Goal: Information Seeking & Learning: Find specific fact

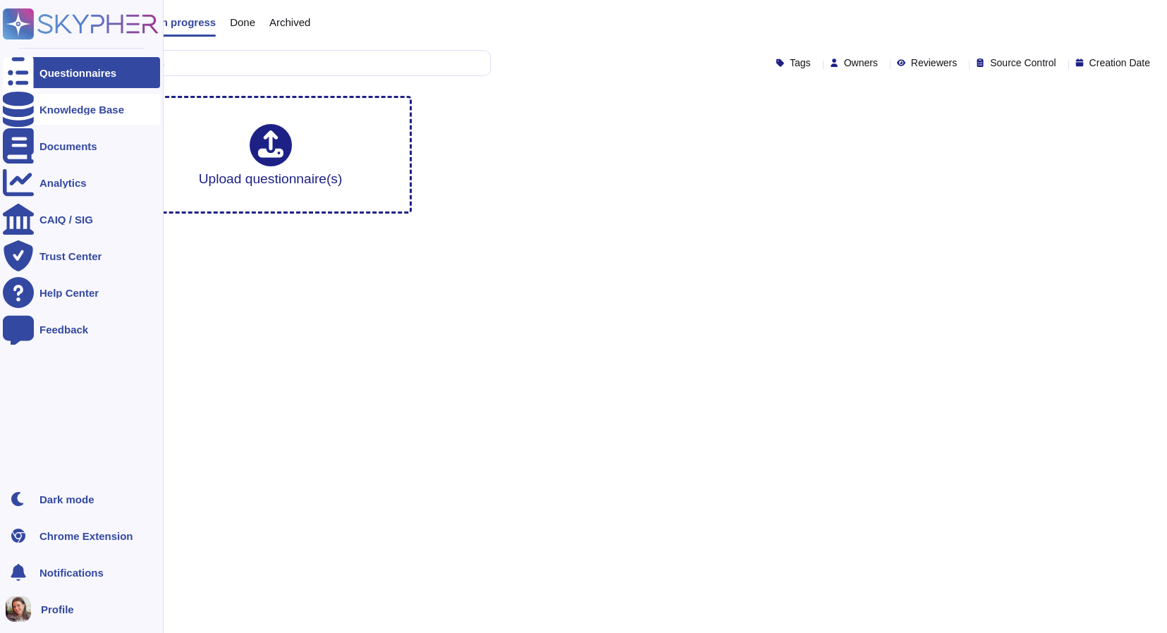
click at [19, 102] on div at bounding box center [18, 109] width 31 height 31
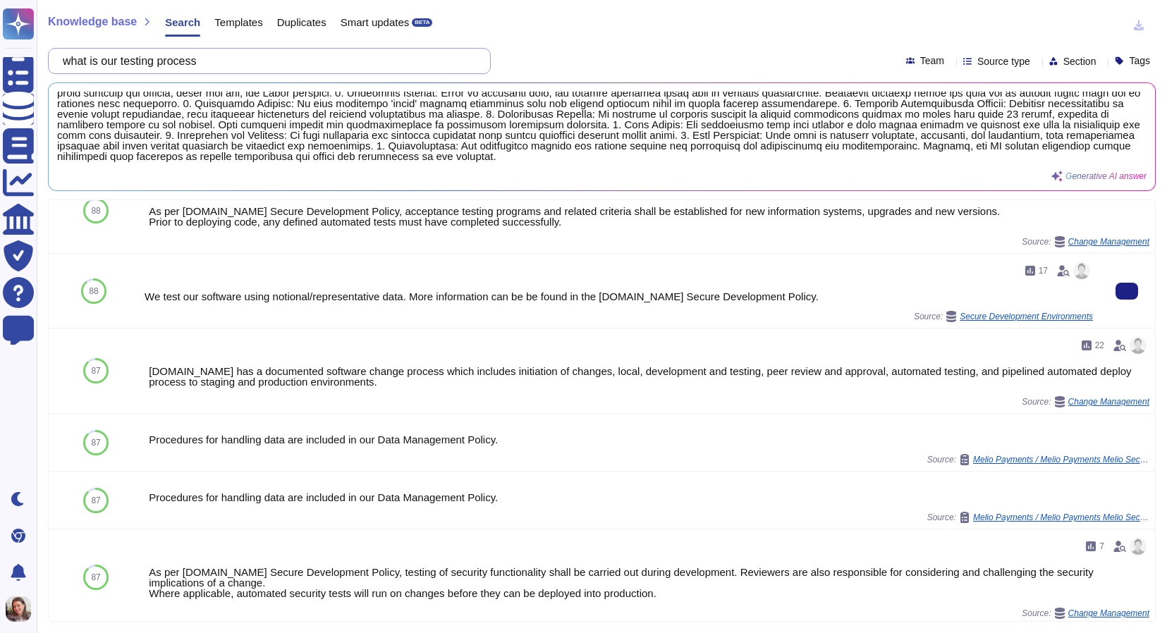
scroll to position [33, 0]
click at [135, 59] on input "what is our testing process" at bounding box center [266, 61] width 420 height 25
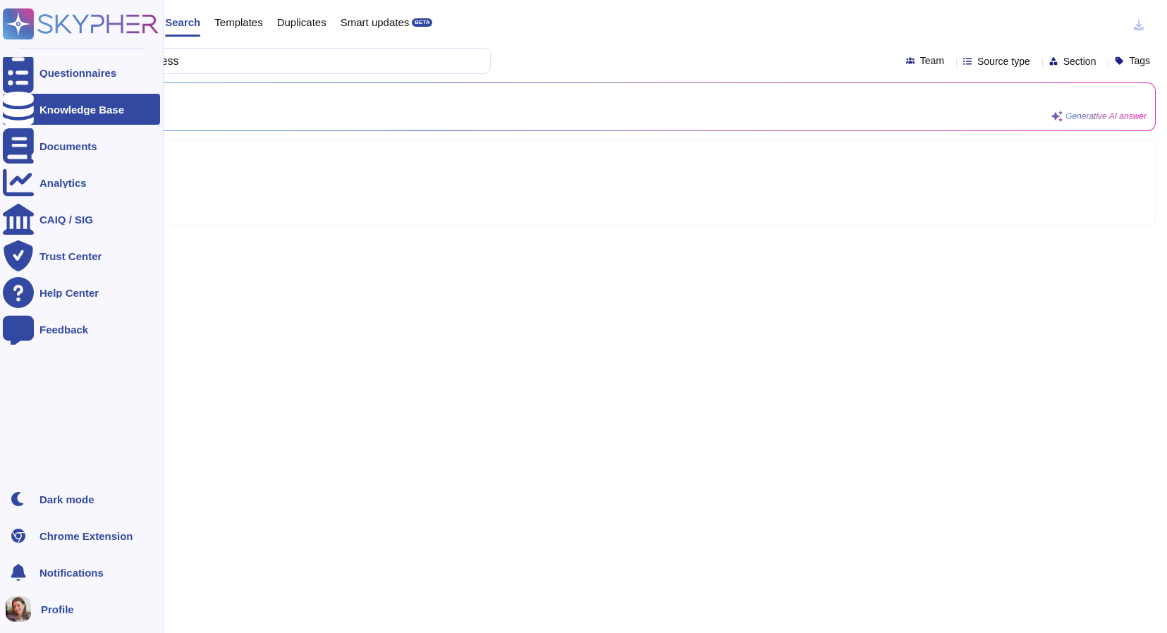
type input "what is our QA process"
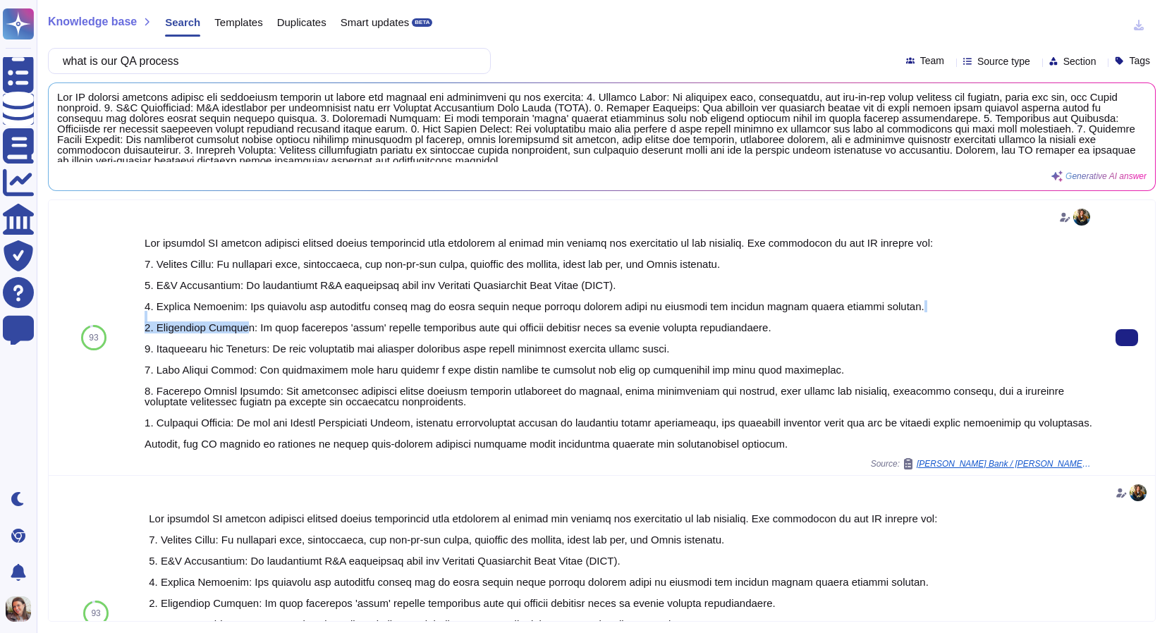
drag, startPoint x: 892, startPoint y: 303, endPoint x: 241, endPoint y: 322, distance: 651.4
click at [241, 322] on div at bounding box center [619, 344] width 949 height 212
click at [241, 307] on div at bounding box center [619, 344] width 949 height 212
click at [783, 449] on div at bounding box center [619, 344] width 949 height 212
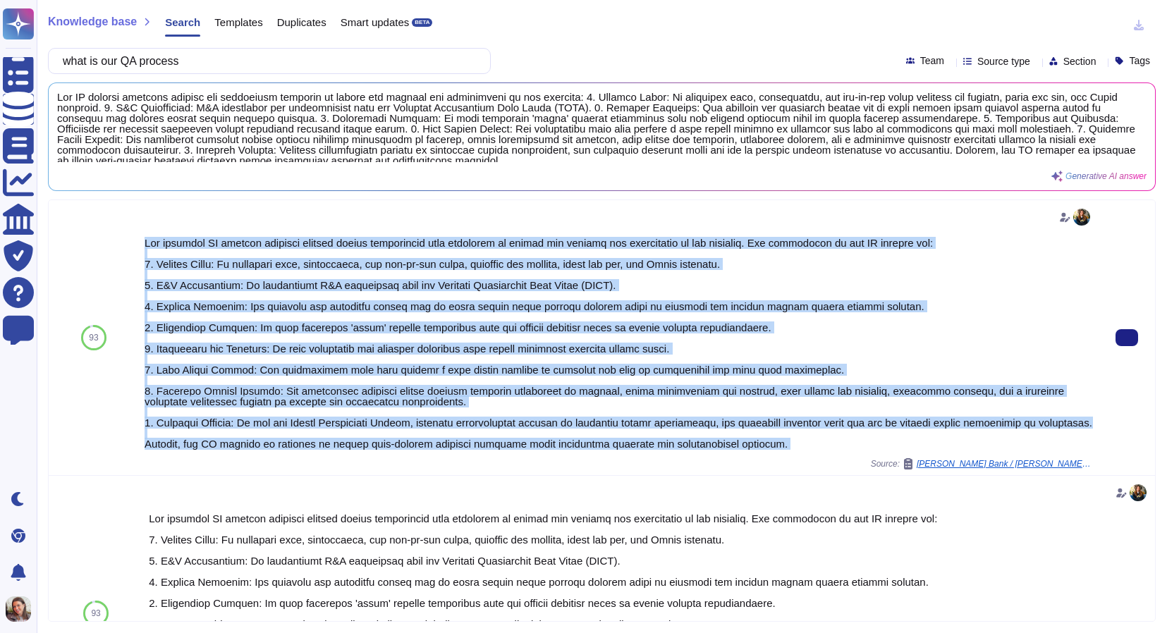
drag, startPoint x: 782, startPoint y: 452, endPoint x: 143, endPoint y: 245, distance: 671.7
click at [143, 245] on div "Source: [PERSON_NAME] Bank / [PERSON_NAME] Bank" at bounding box center [619, 337] width 960 height 275
copy div "Our internal QA process includes several modern engineering best practices to e…"
